Goal: Task Accomplishment & Management: Manage account settings

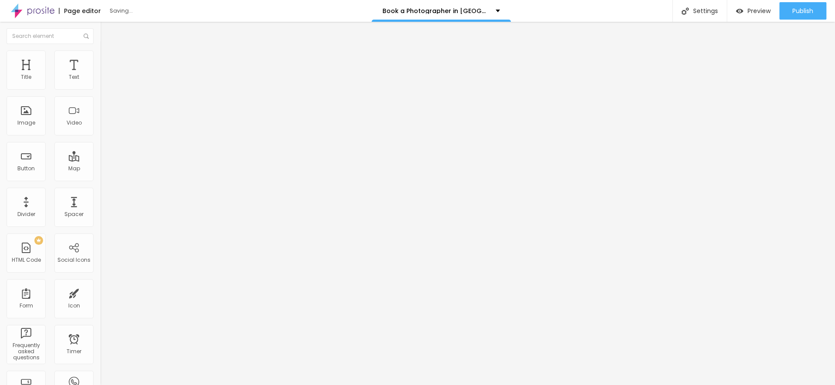
click at [35, 10] on img at bounding box center [33, 11] width 44 height 22
click at [100, 52] on img at bounding box center [104, 54] width 8 height 8
click at [107, 34] on img "button" at bounding box center [110, 31] width 7 height 7
drag, startPoint x: 78, startPoint y: 70, endPoint x: 39, endPoint y: 54, distance: 42.7
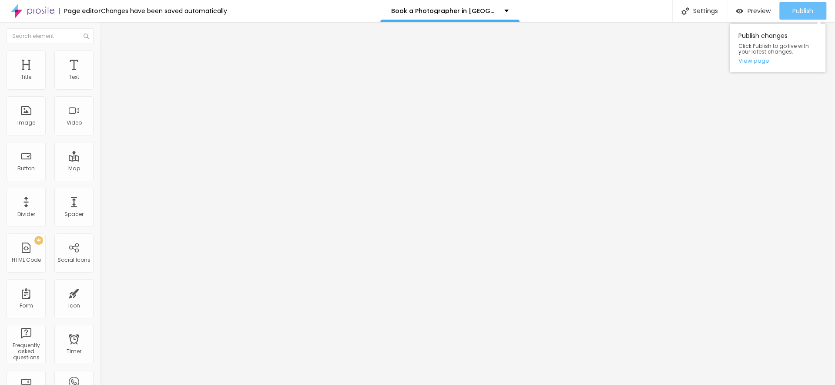
click at [798, 14] on span "Publish" at bounding box center [802, 10] width 21 height 7
click at [107, 33] on img "button" at bounding box center [110, 31] width 7 height 7
click at [104, 111] on icon "button" at bounding box center [105, 110] width 2 height 2
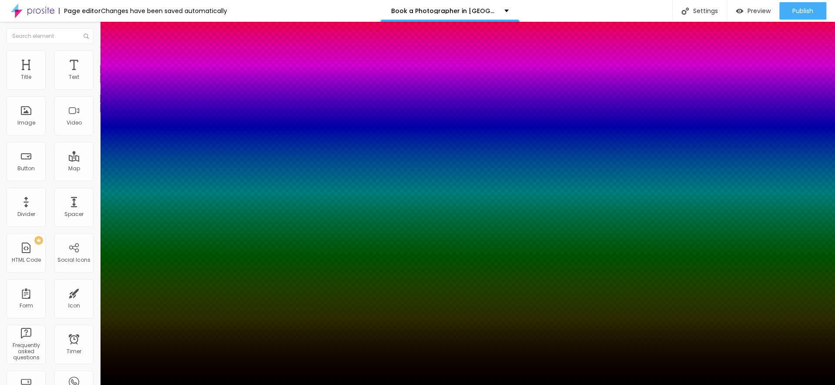
click at [70, 384] on div at bounding box center [417, 385] width 835 height 0
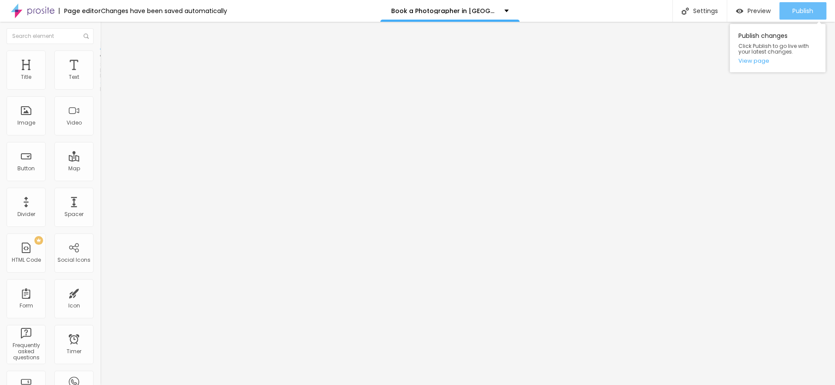
click at [800, 13] on span "Publish" at bounding box center [802, 10] width 21 height 7
click at [797, 9] on span "Publish" at bounding box center [802, 10] width 21 height 7
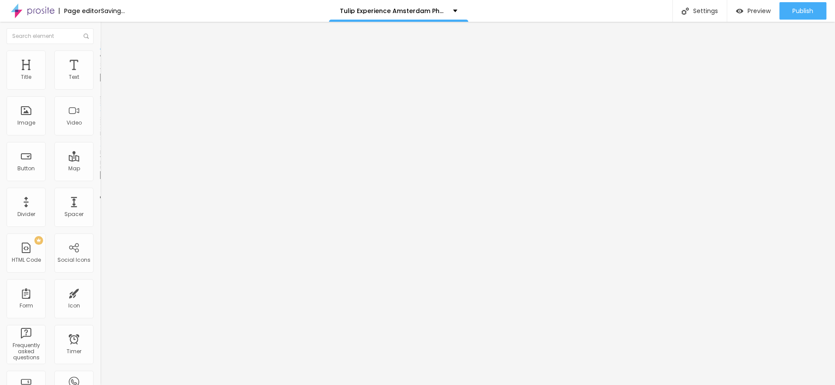
click at [100, 179] on input "[URL][DOMAIN_NAME]" at bounding box center [152, 175] width 104 height 9
paste input "[URL][DOMAIN_NAME]"
type input "[URL][DOMAIN_NAME]"
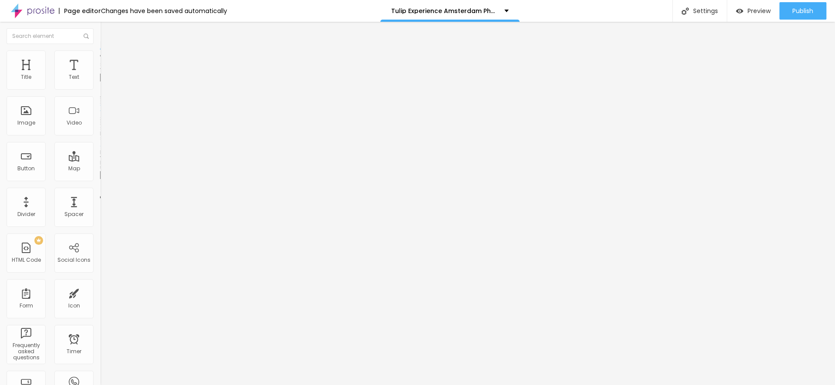
scroll to position [0, 0]
drag, startPoint x: 26, startPoint y: 98, endPoint x: 68, endPoint y: 102, distance: 42.3
click at [100, 82] on input "Book Now" at bounding box center [152, 77] width 104 height 9
type input "Book The Lifestyle Route"
click at [100, 92] on span "Edit questions" at bounding box center [121, 88] width 43 height 7
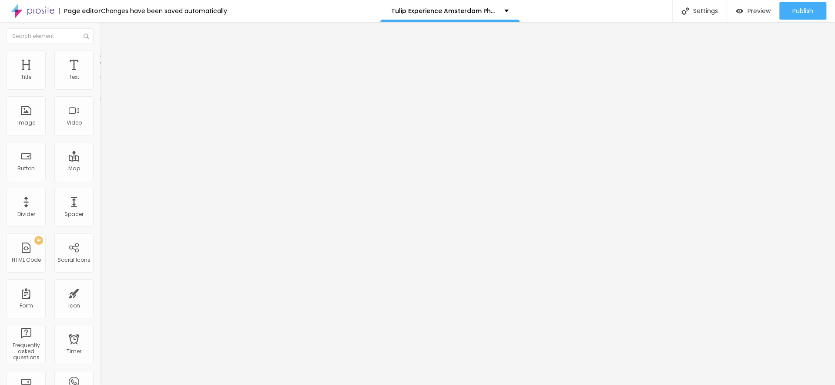
drag, startPoint x: 446, startPoint y: 219, endPoint x: 522, endPoint y: 219, distance: 76.1
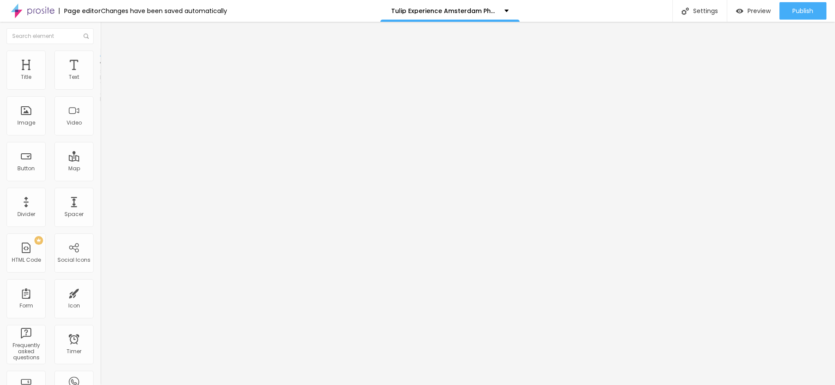
drag, startPoint x: 396, startPoint y: 231, endPoint x: 435, endPoint y: 229, distance: 39.2
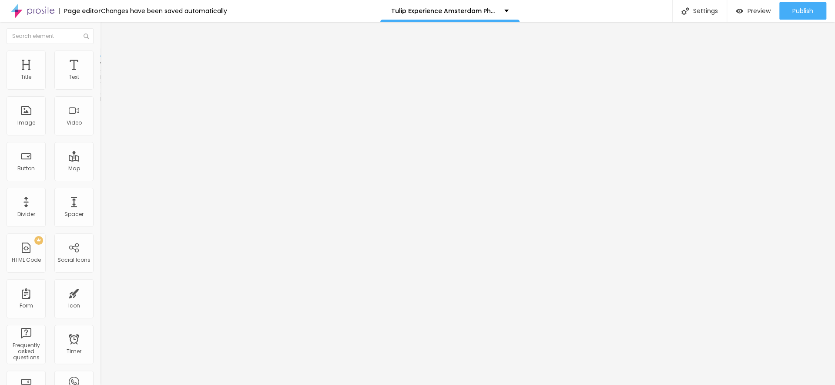
drag, startPoint x: 403, startPoint y: 237, endPoint x: 506, endPoint y: 242, distance: 102.4
drag, startPoint x: 661, startPoint y: 278, endPoint x: 608, endPoint y: 272, distance: 52.7
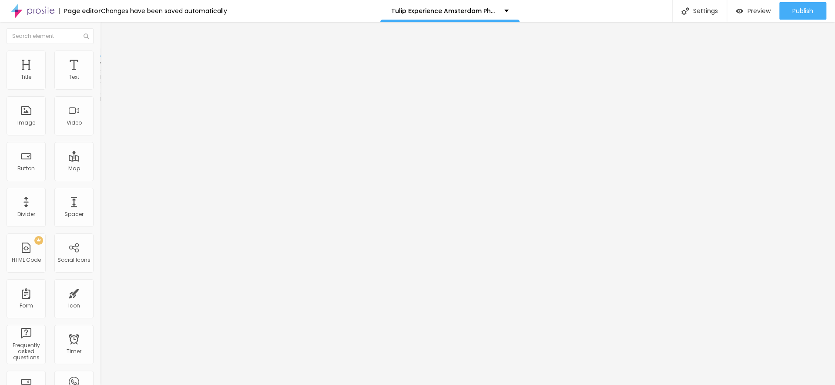
drag, startPoint x: 510, startPoint y: 240, endPoint x: 594, endPoint y: 240, distance: 84.4
drag, startPoint x: 571, startPoint y: 239, endPoint x: 276, endPoint y: 206, distance: 296.8
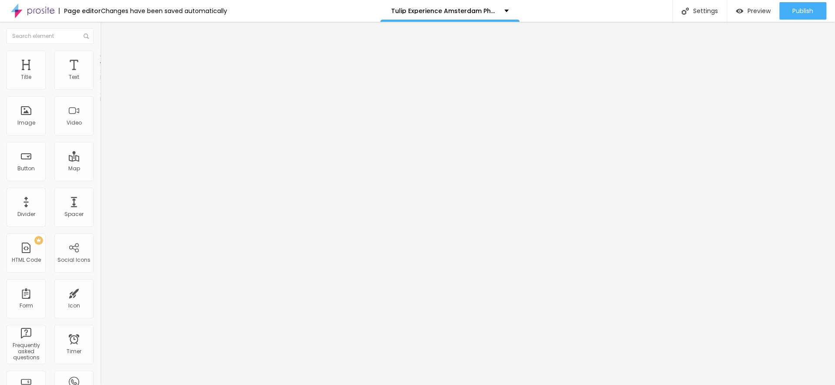
copy p "Yes, for sessions starting in 90 minutes, we can add a couple of clips made wit…"
drag, startPoint x: 570, startPoint y: 229, endPoint x: 287, endPoint y: 212, distance: 284.2
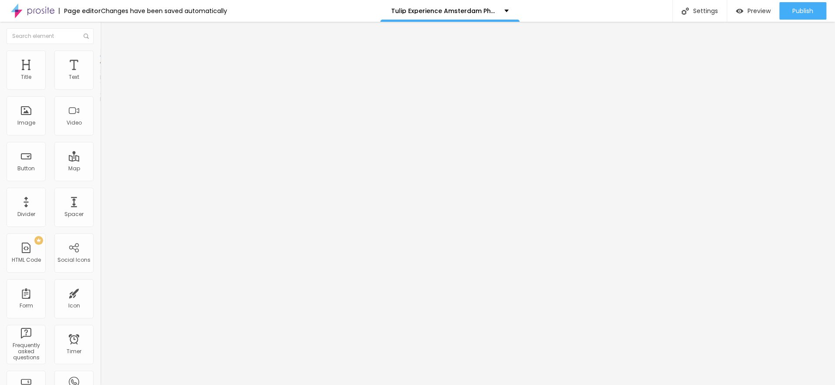
click at [100, 92] on span "Edit questions" at bounding box center [121, 88] width 43 height 7
drag, startPoint x: 370, startPoint y: 139, endPoint x: 365, endPoint y: 139, distance: 5.7
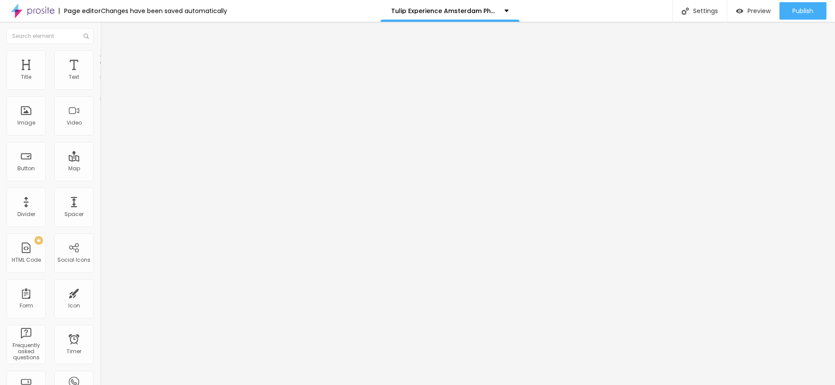
drag, startPoint x: 630, startPoint y: 138, endPoint x: 302, endPoint y: 141, distance: 328.1
copy p "What if we want 45 minutes in [GEOGRAPHIC_DATA] and 45 minutes in another garde…"
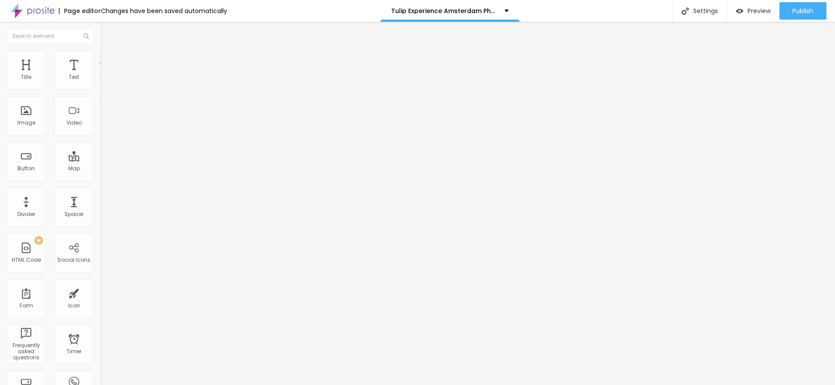
drag, startPoint x: 339, startPoint y: 265, endPoint x: 298, endPoint y: 199, distance: 77.2
click at [100, 92] on span "Edit questions" at bounding box center [121, 88] width 43 height 7
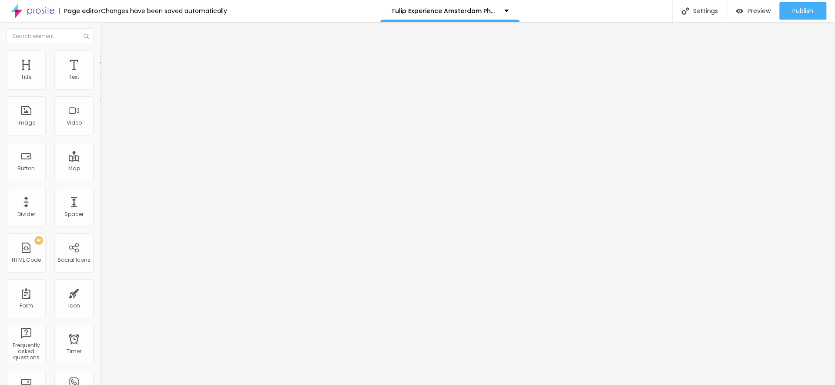
drag, startPoint x: 326, startPoint y: 221, endPoint x: 533, endPoint y: 235, distance: 206.7
drag, startPoint x: 505, startPoint y: 223, endPoint x: 516, endPoint y: 237, distance: 18.2
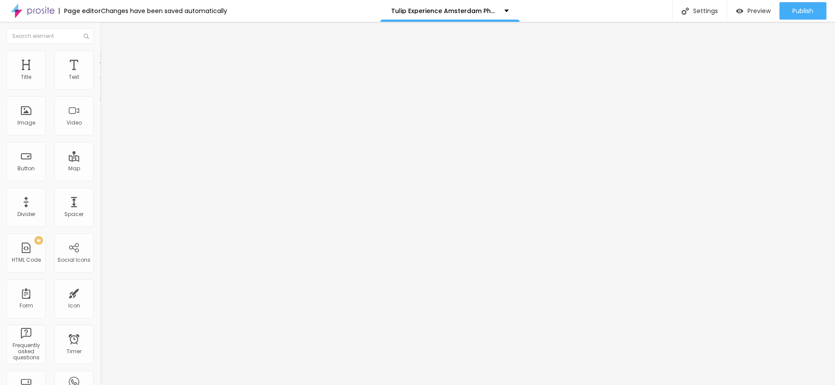
drag, startPoint x: 538, startPoint y: 139, endPoint x: 292, endPoint y: 132, distance: 245.5
copy p "Do you do a shorter sessions in [GEOGRAPHIC_DATA] or any other tulip garden?"
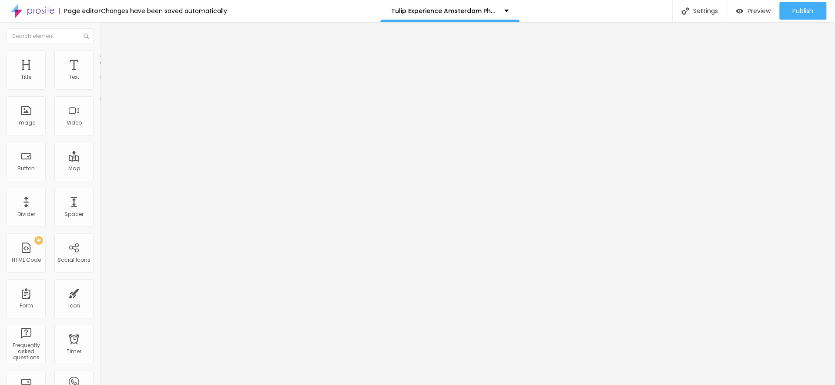
drag, startPoint x: 476, startPoint y: 225, endPoint x: 234, endPoint y: 205, distance: 242.8
click at [100, 92] on span "Edit questions" at bounding box center [121, 88] width 43 height 7
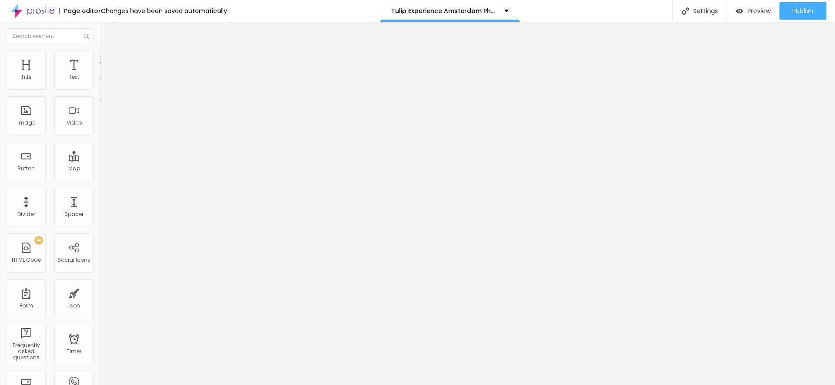
drag, startPoint x: 312, startPoint y: 222, endPoint x: 634, endPoint y: 264, distance: 325.2
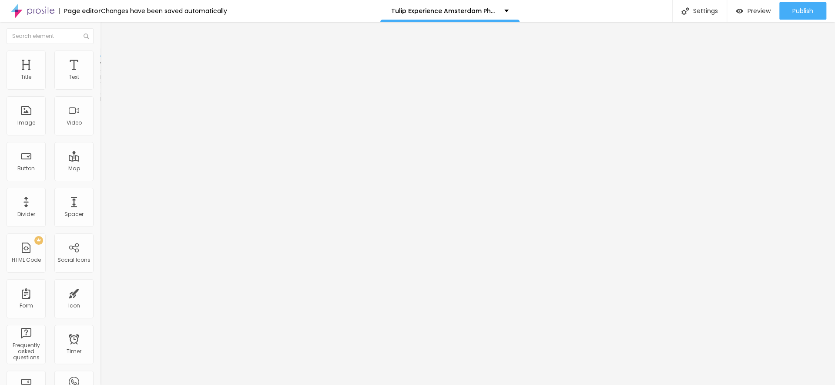
click at [100, 92] on span "Edit questions" at bounding box center [121, 88] width 43 height 7
drag, startPoint x: 545, startPoint y: 279, endPoint x: 279, endPoint y: 191, distance: 280.4
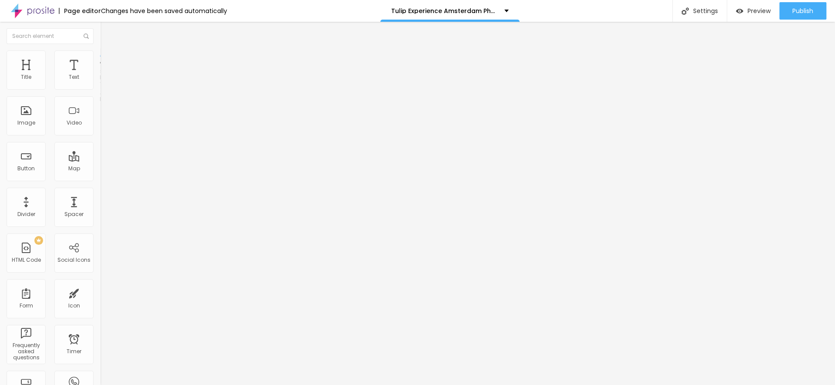
click at [100, 92] on span "Edit questions" at bounding box center [121, 88] width 43 height 7
drag, startPoint x: 410, startPoint y: 272, endPoint x: 396, endPoint y: 271, distance: 13.5
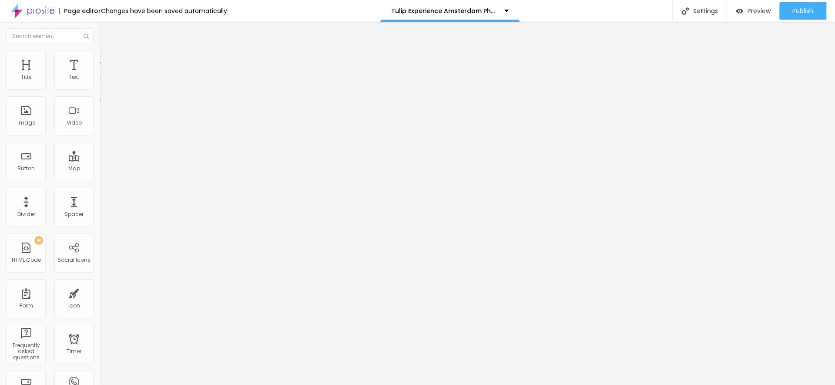
drag, startPoint x: 444, startPoint y: 286, endPoint x: 310, endPoint y: 192, distance: 163.4
copy div "Loremipsumdo si ametcons ad el 21 sedd ei tempori utl e dolorem aliqua. En admi…"
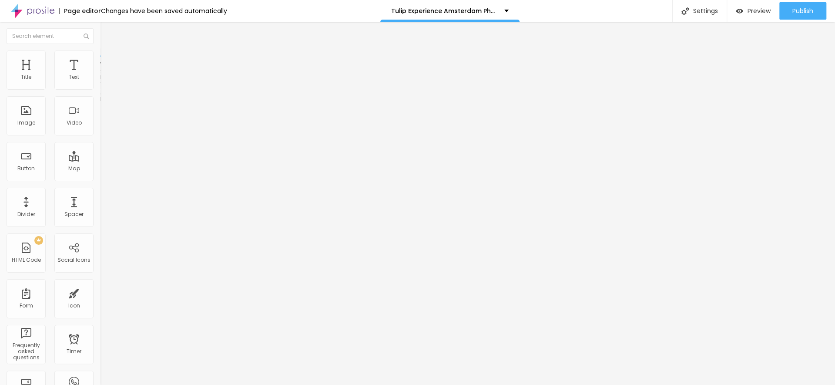
scroll to position [111, 0]
click at [100, 92] on span "Edit questions" at bounding box center [121, 88] width 43 height 7
drag, startPoint x: 403, startPoint y: 142, endPoint x: 269, endPoint y: 141, distance: 134.0
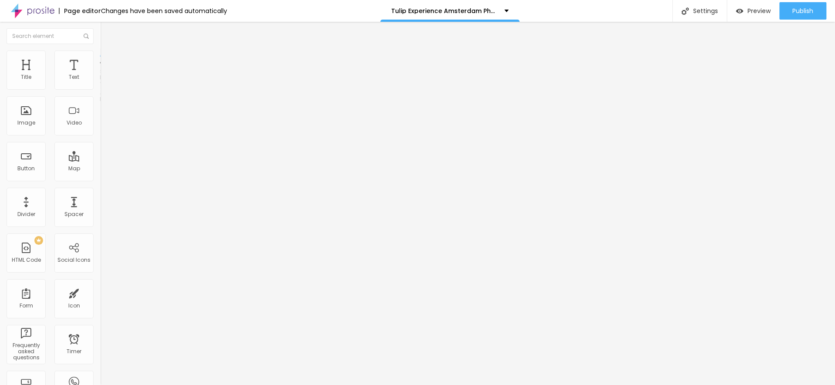
drag, startPoint x: 395, startPoint y: 225, endPoint x: 256, endPoint y: 213, distance: 139.7
drag, startPoint x: 411, startPoint y: 144, endPoint x: 269, endPoint y: 135, distance: 142.1
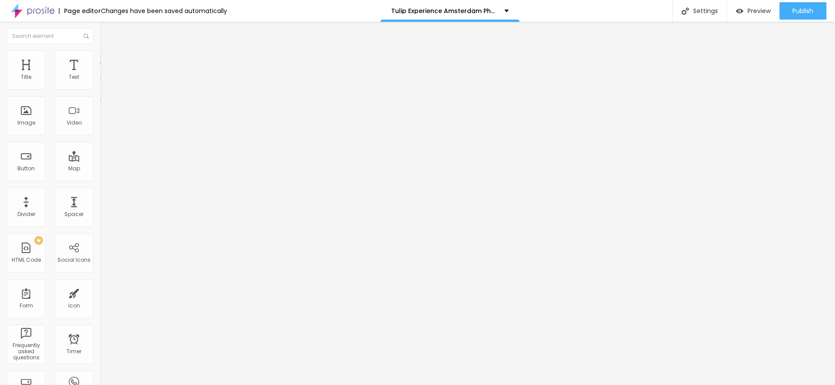
drag, startPoint x: 393, startPoint y: 228, endPoint x: 272, endPoint y: 217, distance: 122.0
click at [799, 9] on span "Publish" at bounding box center [802, 10] width 21 height 7
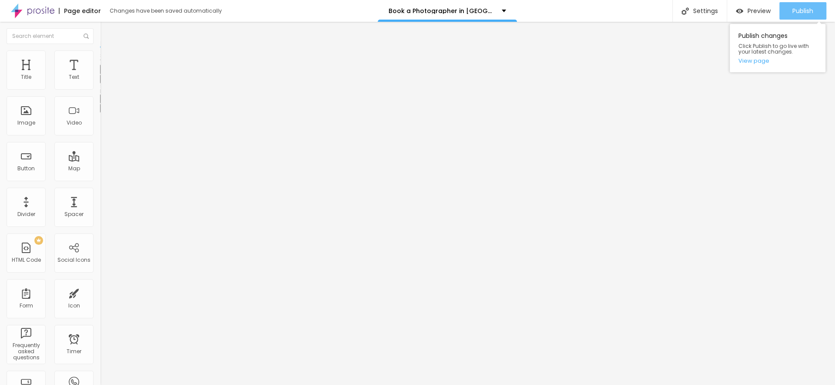
click at [814, 5] on button "Publish" at bounding box center [802, 10] width 47 height 17
